Goal: Check status: Check status

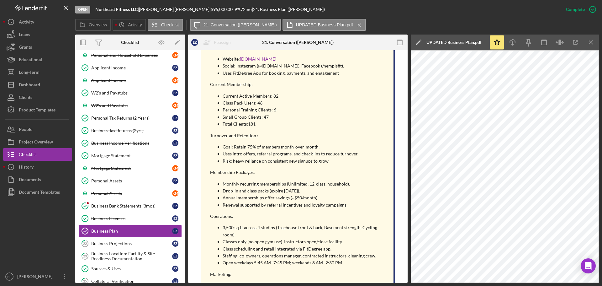
scroll to position [753, 0]
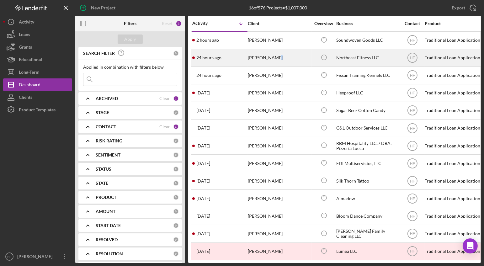
click at [272, 63] on div "[PERSON_NAME]" at bounding box center [279, 58] width 63 height 17
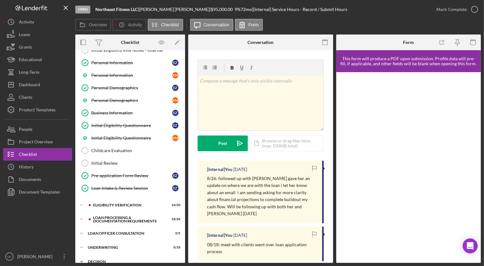
scroll to position [139, 0]
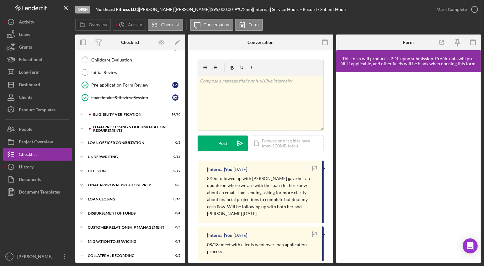
click at [81, 125] on icon "Icon/Expander" at bounding box center [81, 128] width 13 height 13
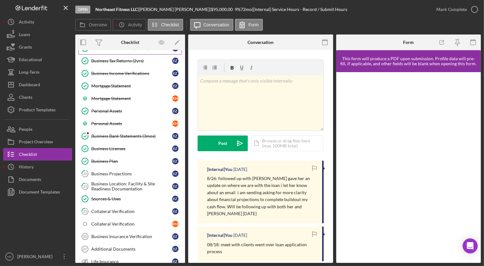
scroll to position [328, 0]
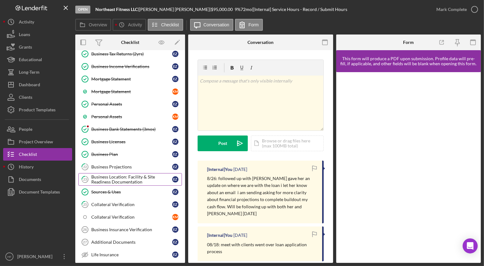
click at [136, 175] on div "Business Location: Facility & Site Readiness Documentation" at bounding box center [131, 179] width 81 height 10
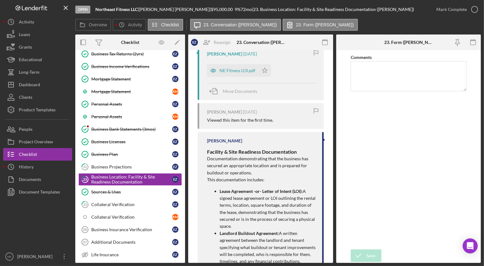
scroll to position [314, 0]
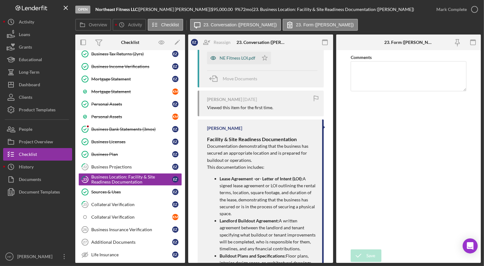
click at [234, 60] on div "NE Fitness LOI.pdf" at bounding box center [238, 58] width 36 height 5
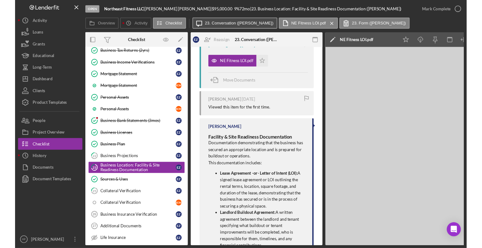
scroll to position [321, 0]
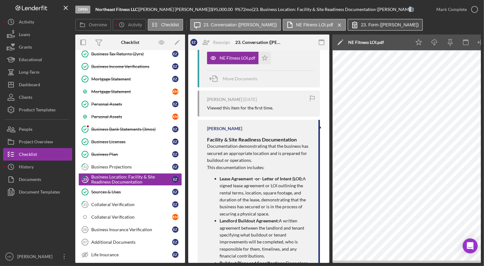
drag, startPoint x: 373, startPoint y: 3, endPoint x: 373, endPoint y: 28, distance: 24.5
click at [374, 5] on div "Open Northeast Fitness LLC | Elizabeth Ziegler | $95,000.00 9 % 72 mo | 23. Bus…" at bounding box center [252, 9] width 355 height 19
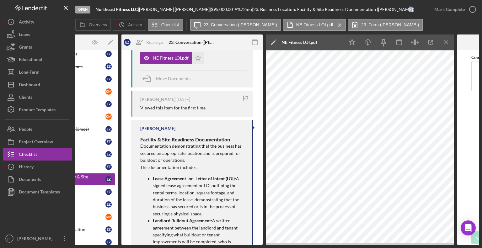
scroll to position [0, 69]
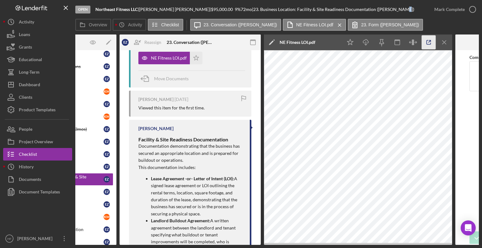
click at [432, 44] on icon "button" at bounding box center [429, 42] width 14 height 14
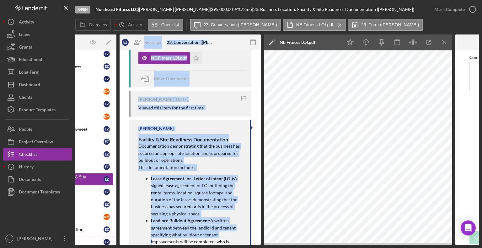
drag, startPoint x: 146, startPoint y: 245, endPoint x: 85, endPoint y: 240, distance: 60.8
click at [83, 241] on div "Open Northeast Fitness LLC | Elizabeth Ziegler | $95,000.00 9 % 72 mo | 23. Bus…" at bounding box center [241, 124] width 482 height 248
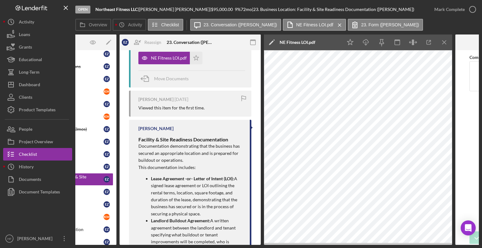
click at [110, 246] on div "Open Northeast Fitness LLC | Elizabeth Ziegler | $95,000.00 9 % 72 mo | 23. Bus…" at bounding box center [241, 124] width 482 height 248
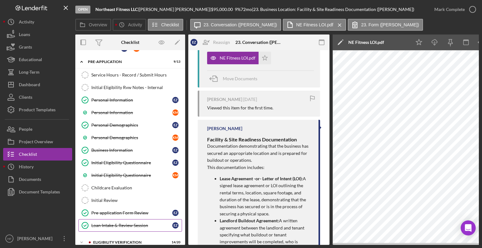
scroll to position [0, 0]
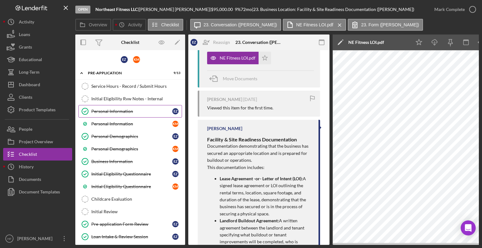
click at [139, 111] on div "Personal Information" at bounding box center [131, 111] width 81 height 5
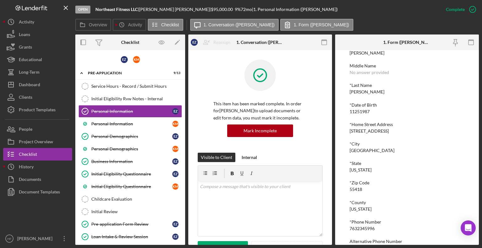
scroll to position [72, 0]
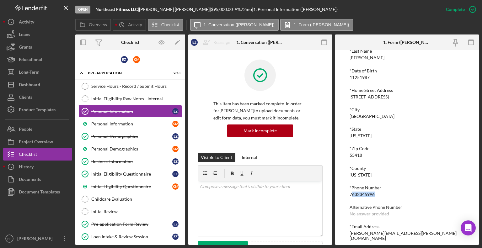
drag, startPoint x: 351, startPoint y: 193, endPoint x: 378, endPoint y: 195, distance: 27.8
click at [378, 197] on div "*First Name Elizabeth Middle Name No answer provided *Last Name Ziegler *Date o…" at bounding box center [406, 125] width 115 height 231
click at [378, 194] on div "*Phone Number 7632345996" at bounding box center [406, 191] width 115 height 12
click at [374, 192] on div "7632345996" at bounding box center [361, 194] width 25 height 5
click at [351, 195] on div "7632345996" at bounding box center [361, 194] width 25 height 5
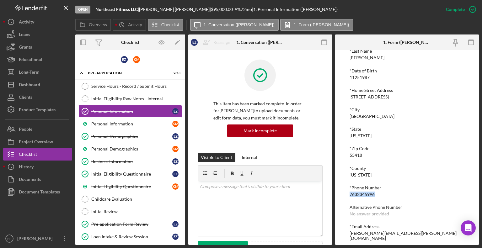
drag, startPoint x: 374, startPoint y: 194, endPoint x: 348, endPoint y: 194, distance: 26.4
click at [348, 194] on div "To edit this form you must mark this item incomplete *First Name Elizabeth Midd…" at bounding box center [407, 147] width 144 height 195
copy div "7632345996"
drag, startPoint x: 102, startPoint y: 122, endPoint x: 114, endPoint y: 123, distance: 12.6
click at [102, 122] on div "Personal Information" at bounding box center [131, 123] width 81 height 5
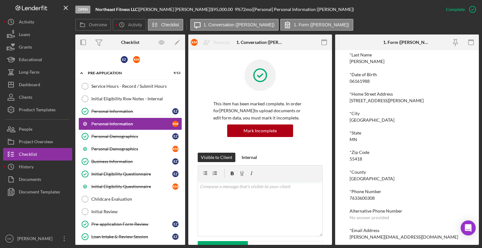
scroll to position [72, 0]
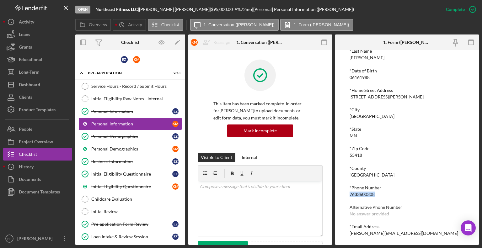
drag, startPoint x: 350, startPoint y: 193, endPoint x: 381, endPoint y: 192, distance: 31.1
click at [381, 192] on div "*Phone Number 7633600308" at bounding box center [406, 191] width 115 height 12
copy div "7633600308"
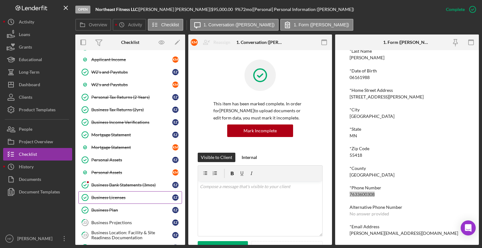
scroll to position [314, 0]
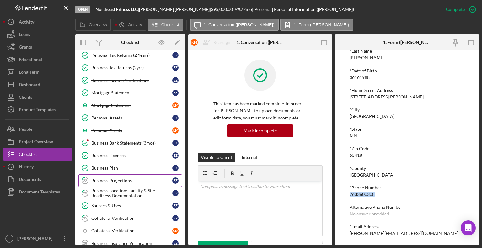
click at [128, 178] on div "Business Projections" at bounding box center [131, 180] width 81 height 5
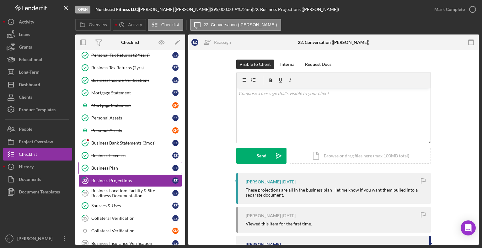
click at [118, 166] on div "Business Plan" at bounding box center [131, 168] width 81 height 5
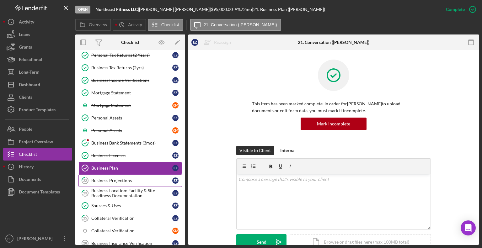
click at [133, 178] on div "Business Projections" at bounding box center [131, 180] width 81 height 5
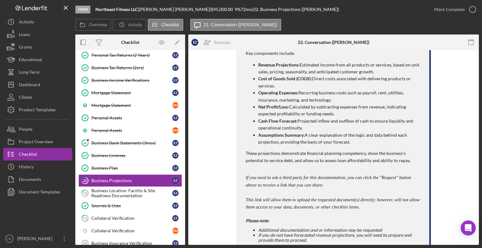
scroll to position [282, 0]
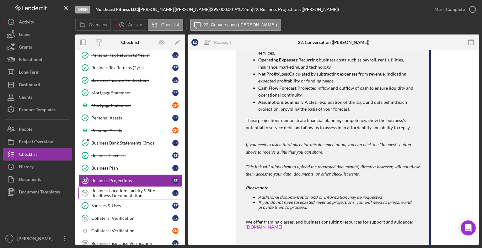
click at [132, 193] on div "Business Location: Facility & Site Readiness Documentation" at bounding box center [131, 193] width 81 height 10
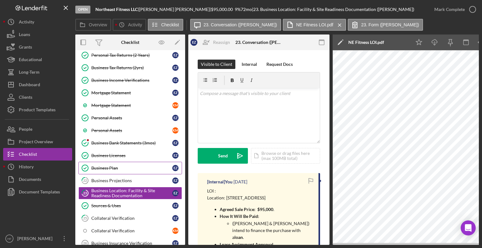
click at [128, 166] on div "Business Plan" at bounding box center [131, 168] width 81 height 5
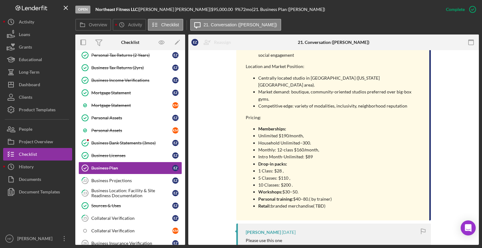
scroll to position [973, 0]
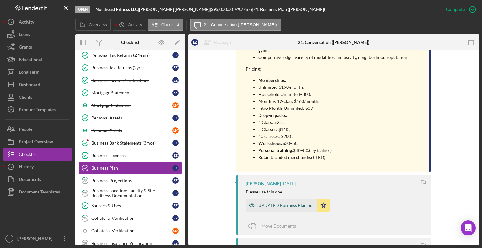
click at [270, 203] on div "UPDATED Business Plan.pdf" at bounding box center [286, 205] width 56 height 5
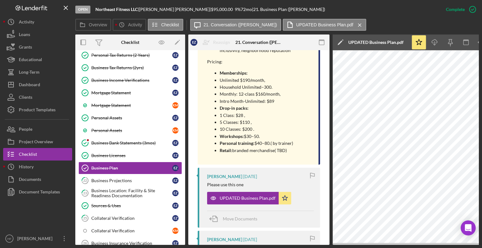
scroll to position [0, 42]
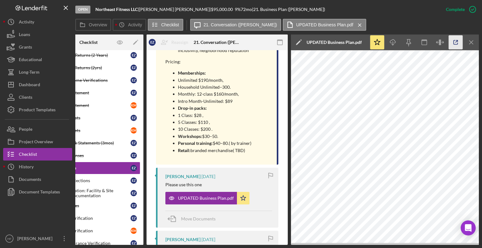
click at [456, 44] on icon "button" at bounding box center [456, 42] width 14 height 14
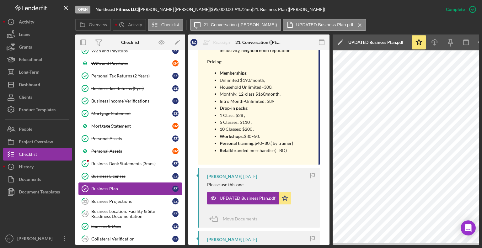
scroll to position [282, 0]
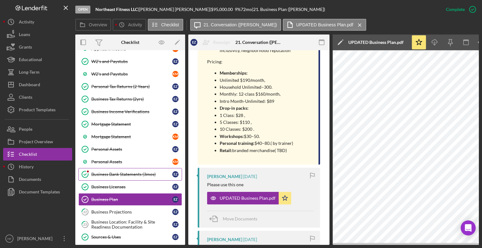
click at [137, 168] on link "Business Bank Statements (3mos) Business Bank Statements (3mos) E Z" at bounding box center [130, 174] width 104 height 13
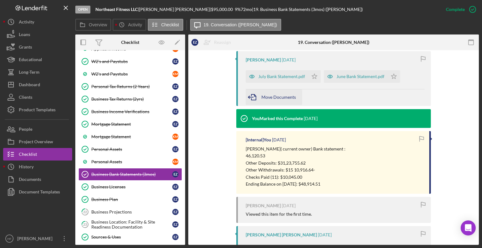
scroll to position [220, 0]
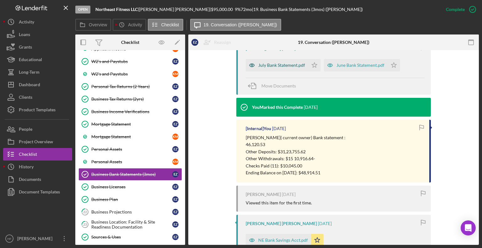
click at [282, 67] on div "July Bank Statement.pdf" at bounding box center [281, 65] width 47 height 5
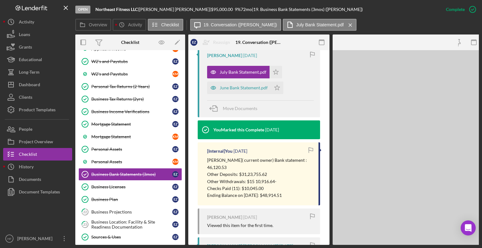
scroll to position [227, 0]
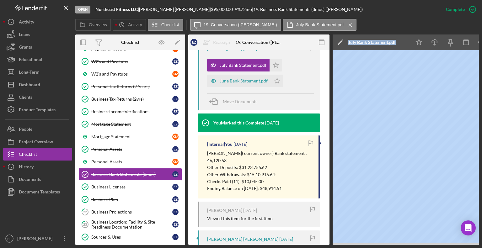
drag, startPoint x: 299, startPoint y: 245, endPoint x: 332, endPoint y: 242, distance: 33.7
click at [35, 173] on div "Open Northeast Fitness LLC | Elizabeth Ziegler | $95,000.00 9 % 72 mo | 19. Bus…" at bounding box center [241, 124] width 482 height 248
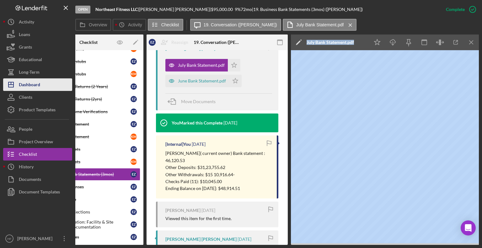
click at [36, 81] on div "Dashboard" at bounding box center [29, 85] width 21 height 14
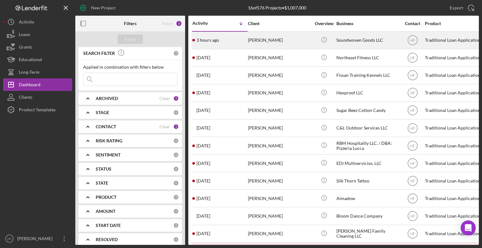
click at [261, 33] on div "Sarah Lawrence" at bounding box center [279, 40] width 63 height 17
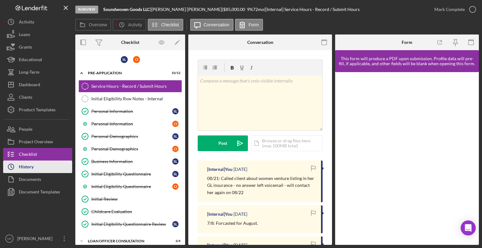
click at [45, 168] on button "Icon/History History" at bounding box center [37, 167] width 69 height 13
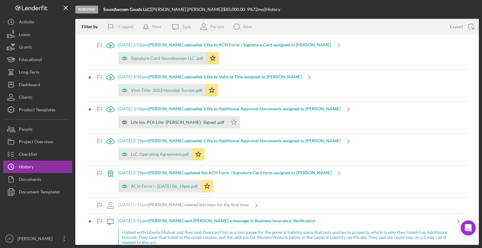
click at [168, 122] on div "Life Ins.-POI-Life- S.Lawrence- Signed .pdf" at bounding box center [177, 122] width 93 height 5
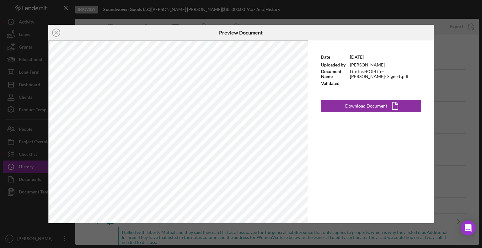
drag, startPoint x: 54, startPoint y: 31, endPoint x: 95, endPoint y: 55, distance: 47.6
click at [53, 31] on icon "Icon/Close" at bounding box center [56, 33] width 16 height 16
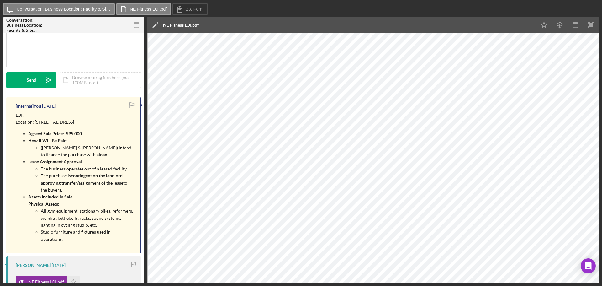
scroll to position [63, 0]
